Goal: Task Accomplishment & Management: Manage account settings

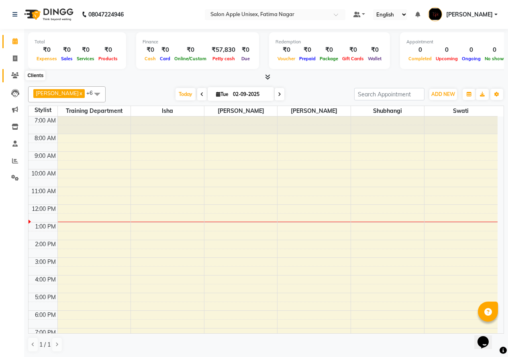
click at [17, 77] on icon at bounding box center [15, 75] width 8 height 6
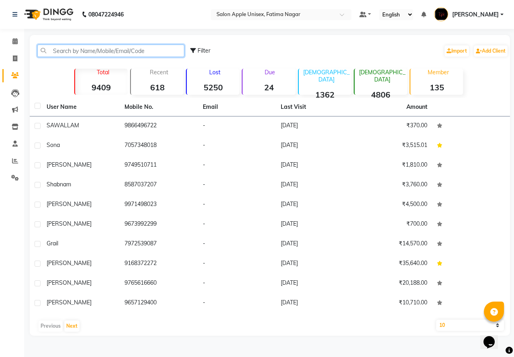
click at [62, 48] on input "text" at bounding box center [110, 51] width 147 height 12
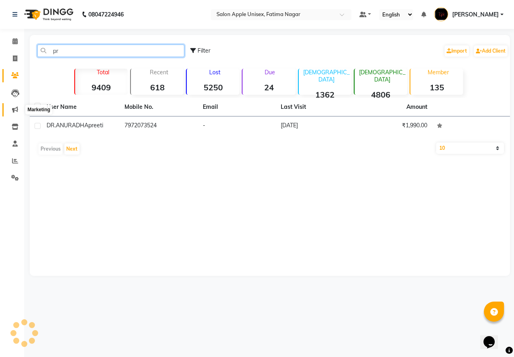
type input "p"
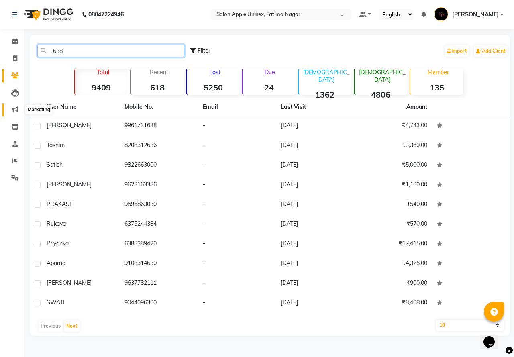
type input "6388"
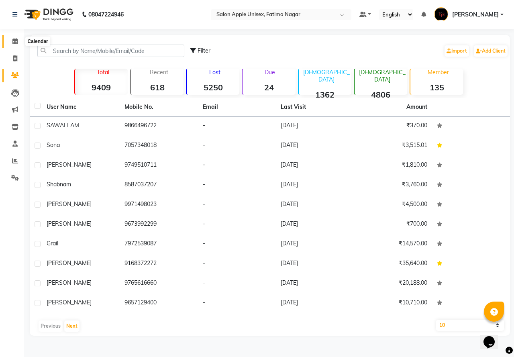
click at [20, 37] on span at bounding box center [15, 41] width 14 height 9
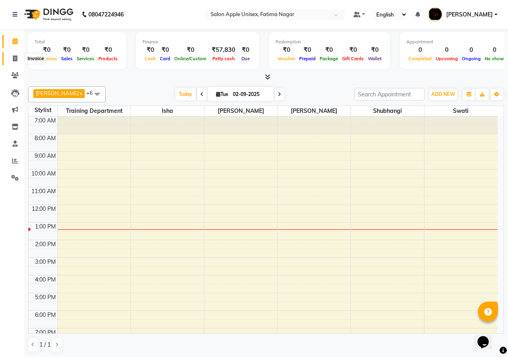
click at [13, 63] on span at bounding box center [15, 58] width 14 height 9
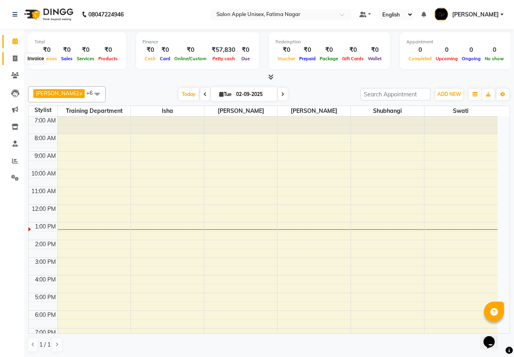
select select "118"
select select "service"
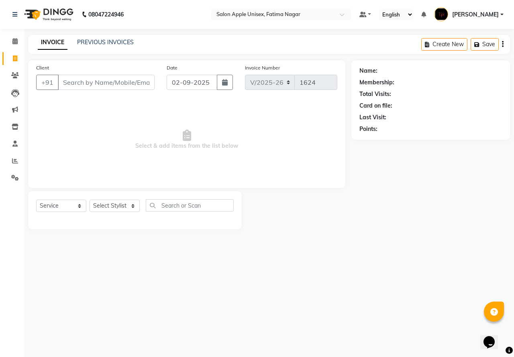
click at [75, 83] on input "Client" at bounding box center [106, 82] width 97 height 15
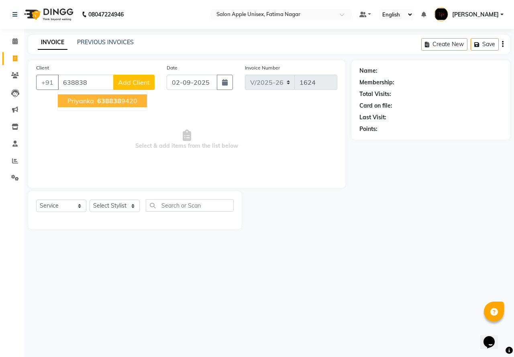
click at [90, 100] on span "priyanka" at bounding box center [80, 101] width 27 height 8
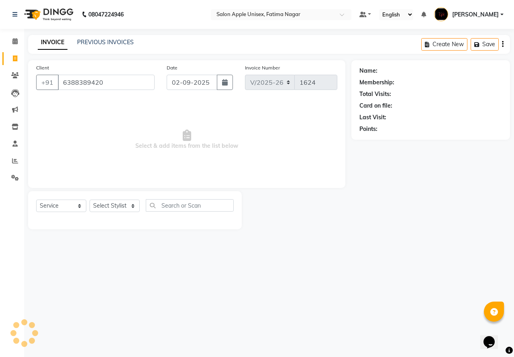
type input "6388389420"
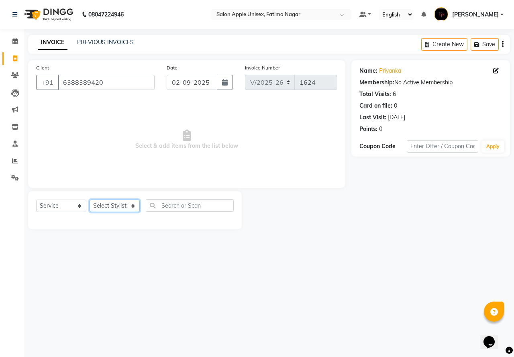
click at [119, 207] on select "Select Stylist Isha Naushad Nikhat Sarfraj Shubhangi Swati Tahira Training Depa…" at bounding box center [115, 206] width 50 height 12
select select "23905"
click at [90, 200] on select "Select Stylist Isha Naushad Nikhat Sarfraj Shubhangi Swati Tahira Training Depa…" at bounding box center [115, 206] width 50 height 12
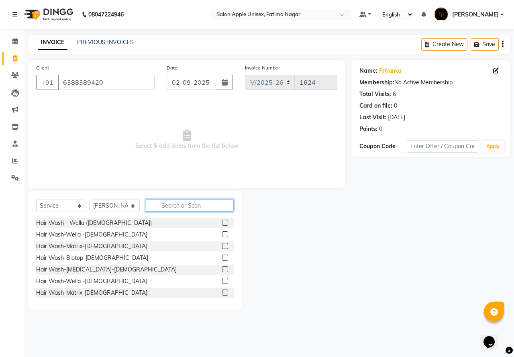
click at [168, 205] on input "text" at bounding box center [190, 205] width 88 height 12
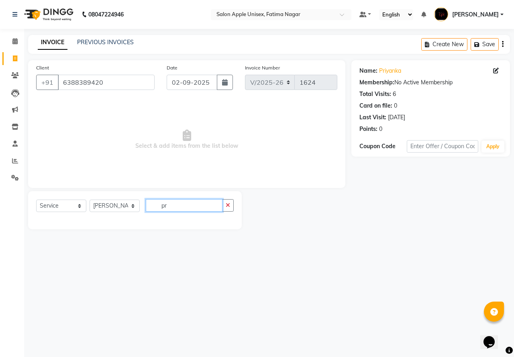
type input "p"
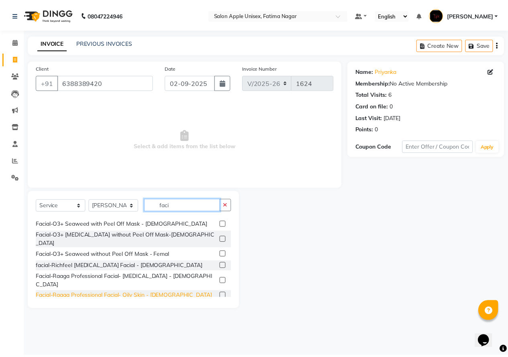
scroll to position [80, 0]
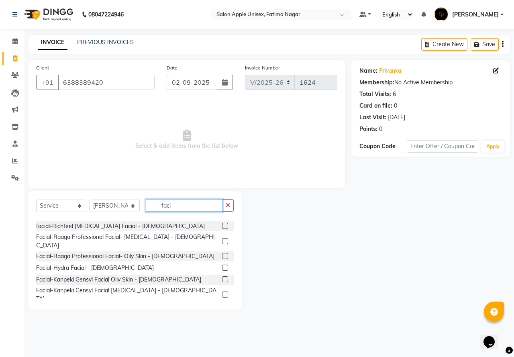
type input "faci"
click at [222, 292] on label at bounding box center [225, 295] width 6 height 6
click at [222, 292] on input "checkbox" at bounding box center [224, 294] width 5 height 5
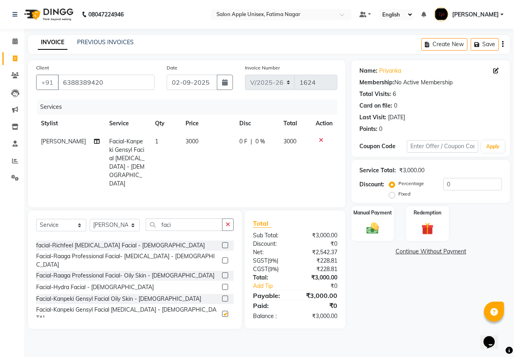
checkbox input "false"
click at [372, 227] on img at bounding box center [372, 228] width 21 height 15
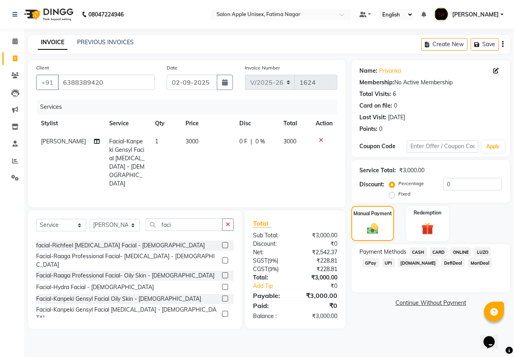
click at [461, 252] on span "ONLINE" at bounding box center [461, 251] width 21 height 9
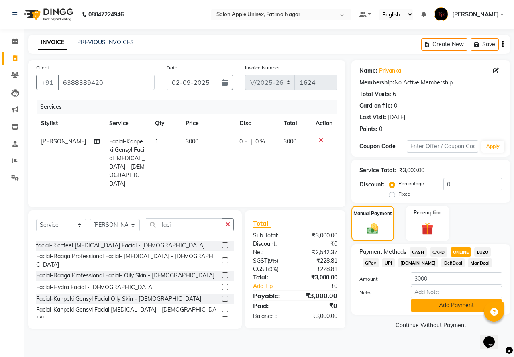
click at [452, 306] on button "Add Payment" at bounding box center [456, 305] width 91 height 12
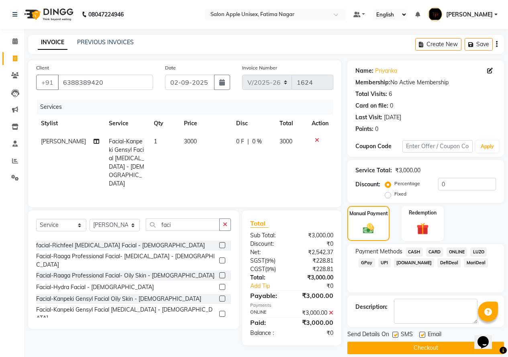
click at [433, 349] on button "Checkout" at bounding box center [425, 348] width 157 height 12
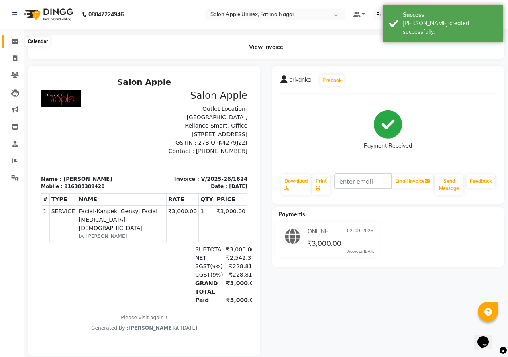
click at [15, 38] on icon at bounding box center [14, 41] width 5 height 6
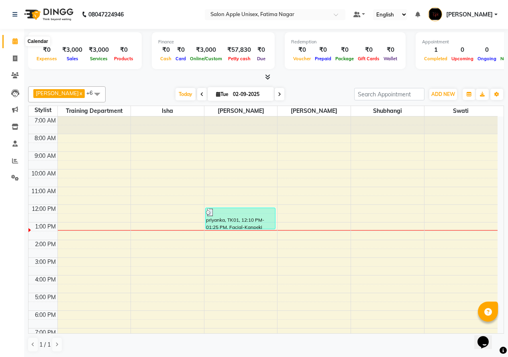
click at [15, 46] on span at bounding box center [15, 41] width 14 height 9
click at [14, 72] on icon at bounding box center [15, 75] width 8 height 6
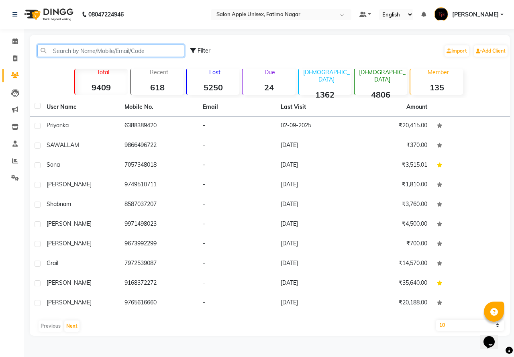
paste input "918446252948"
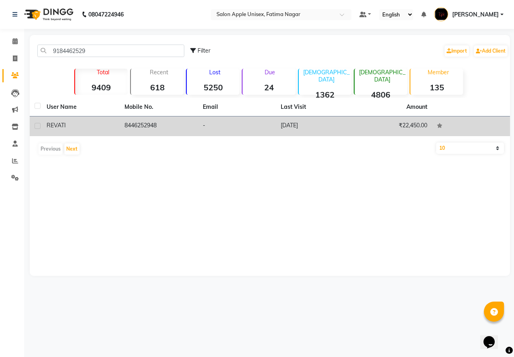
click at [137, 127] on td "8446252948" at bounding box center [159, 126] width 78 height 20
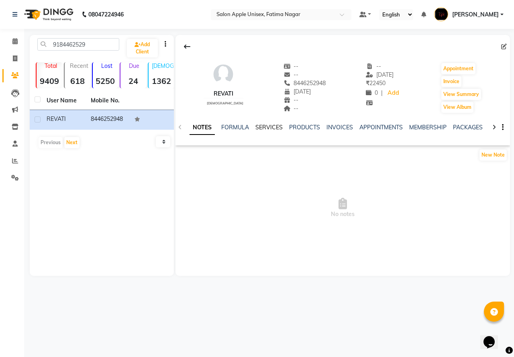
click at [272, 129] on link "SERVICES" at bounding box center [268, 127] width 27 height 7
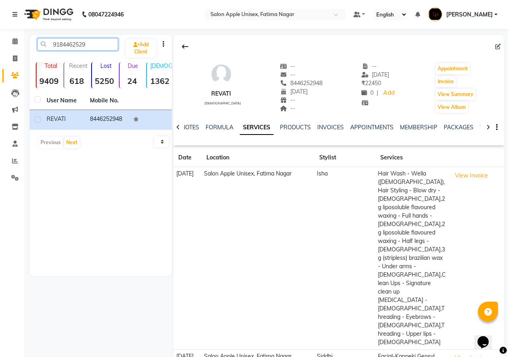
click at [90, 46] on input "9184462529" at bounding box center [77, 44] width 81 height 12
type input "9"
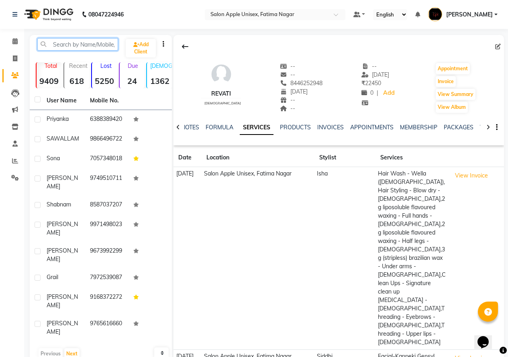
paste input "919115858386"
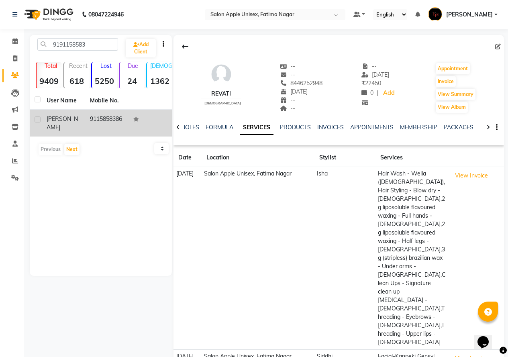
click at [116, 115] on td "9115858386" at bounding box center [106, 123] width 43 height 27
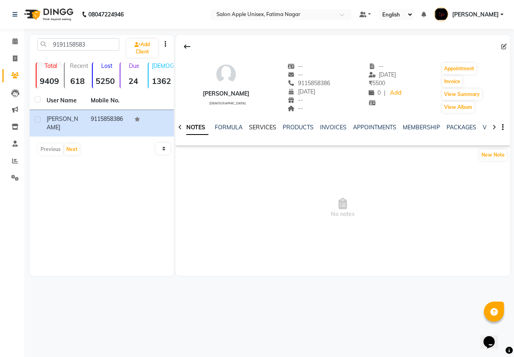
click at [259, 127] on link "SERVICES" at bounding box center [262, 127] width 27 height 7
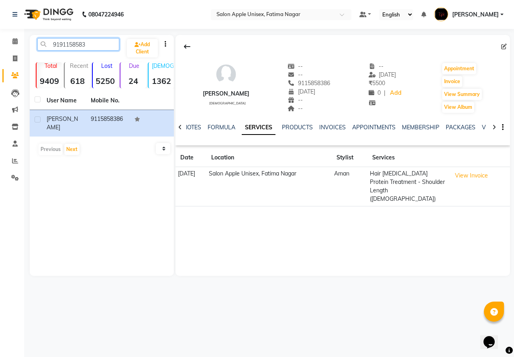
click at [95, 44] on input "9191158583" at bounding box center [78, 44] width 82 height 12
type input "9"
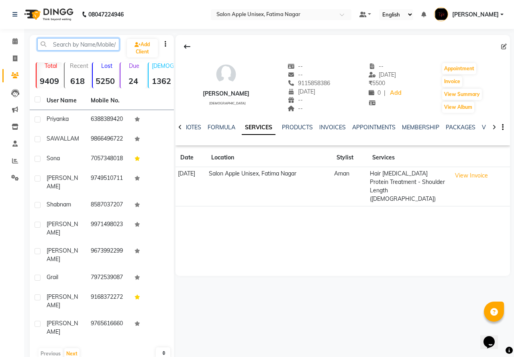
paste input "917219517454"
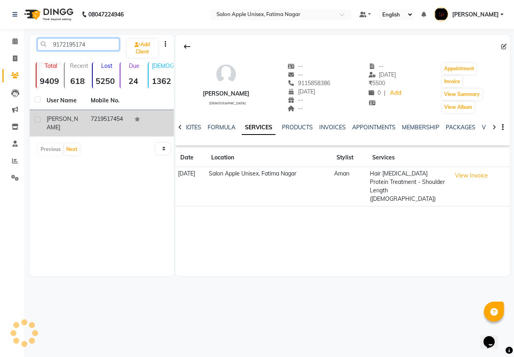
type input "9172195174"
click at [104, 116] on td "7219517454" at bounding box center [108, 123] width 44 height 27
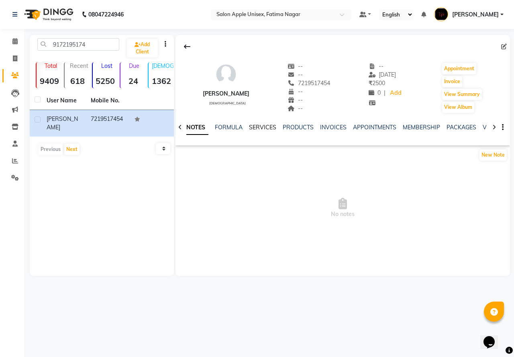
click at [266, 126] on link "SERVICES" at bounding box center [262, 127] width 27 height 7
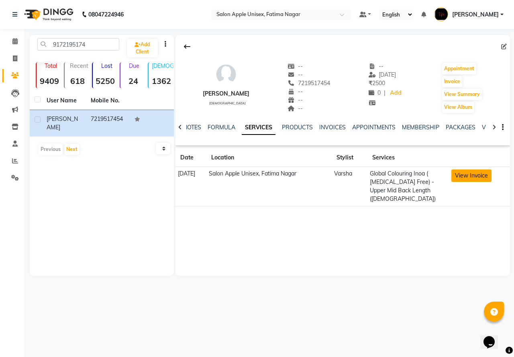
click at [471, 176] on button "View Invoice" at bounding box center [471, 175] width 40 height 12
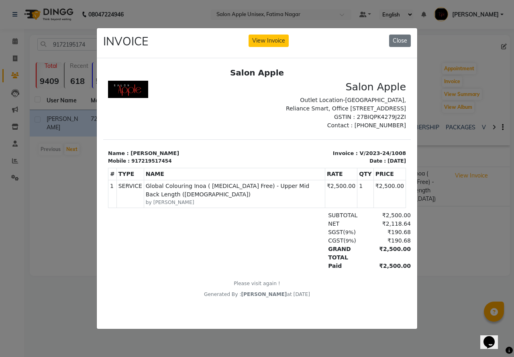
scroll to position [6, 0]
click at [431, 272] on ngb-modal-window "INVOICE View Invoice Close" at bounding box center [257, 178] width 514 height 357
